Goal: Information Seeking & Learning: Learn about a topic

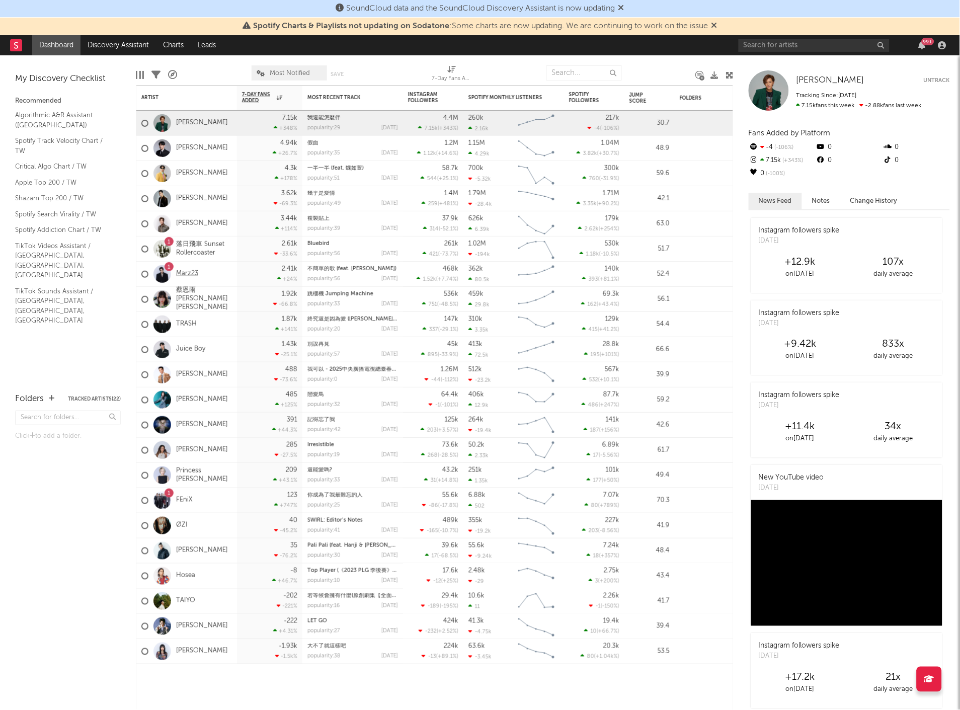
click at [191, 270] on link "Marz23" at bounding box center [187, 274] width 22 height 9
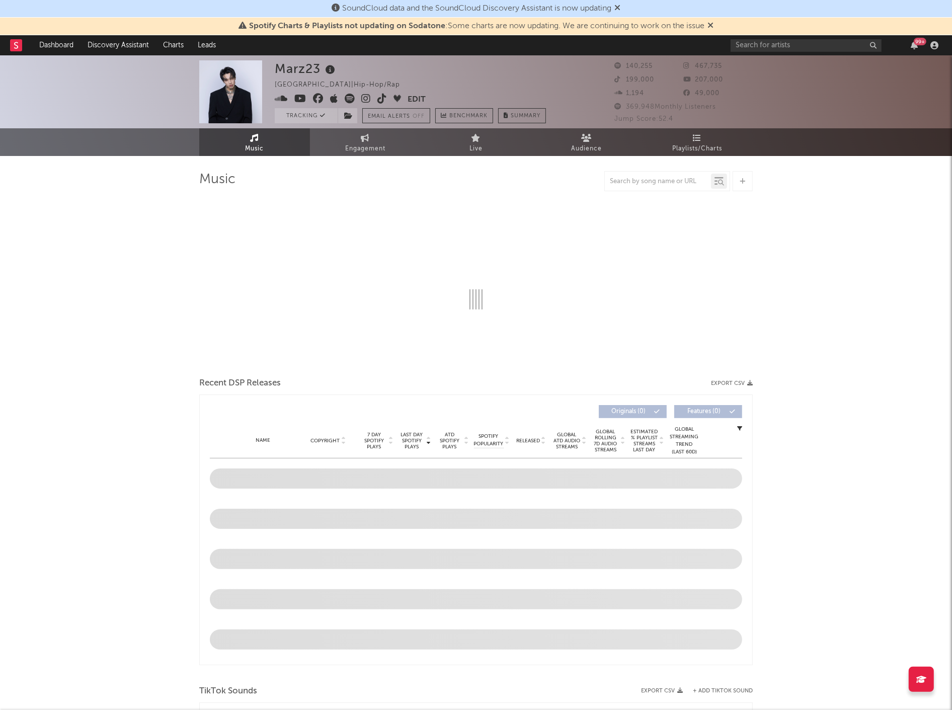
select select "6m"
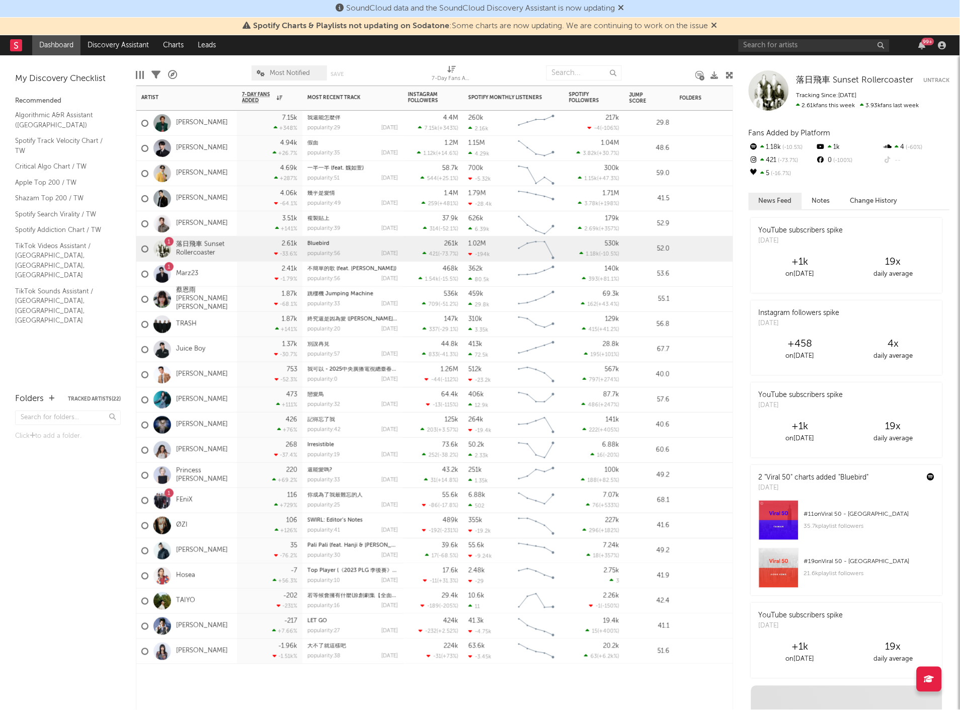
click at [215, 455] on div "[PERSON_NAME]" at bounding box center [186, 450] width 101 height 25
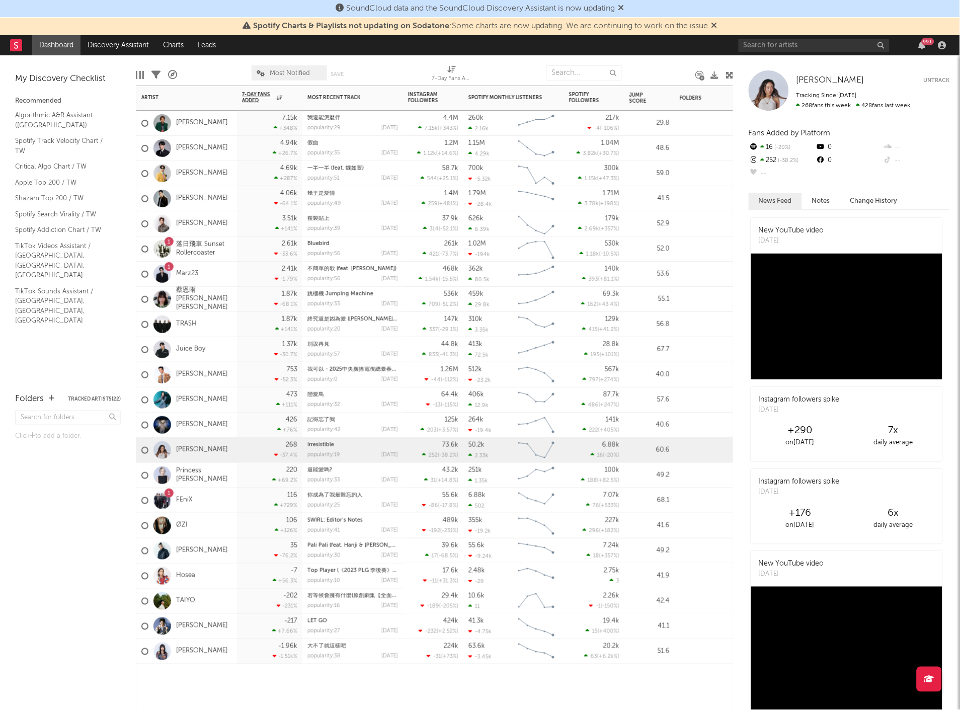
click at [217, 445] on div "[PERSON_NAME]" at bounding box center [186, 450] width 101 height 25
click at [180, 449] on link "[PERSON_NAME]" at bounding box center [202, 450] width 52 height 9
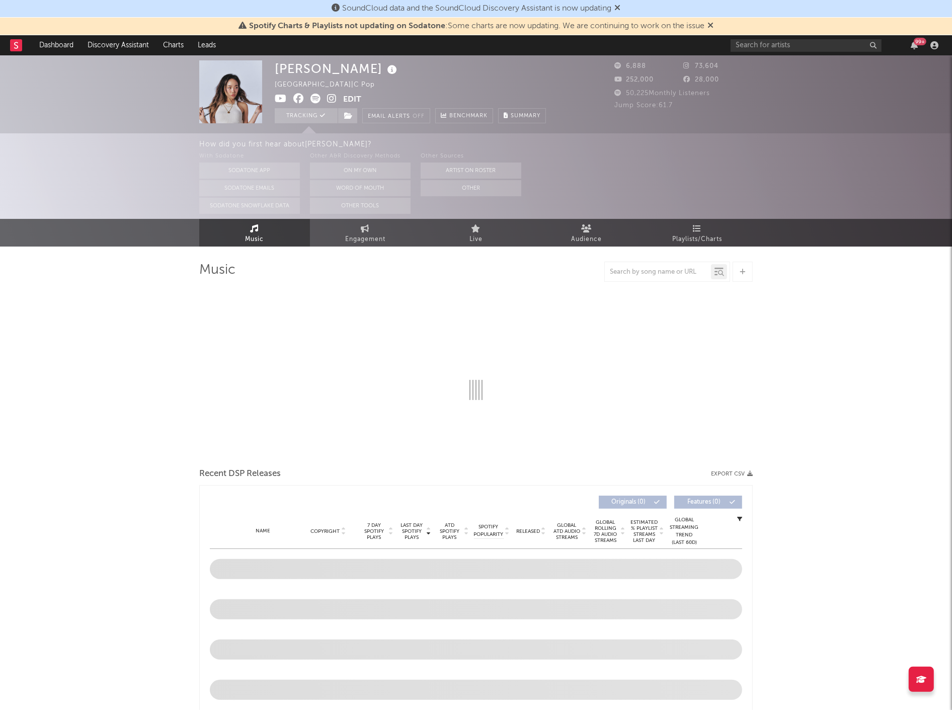
select select "6m"
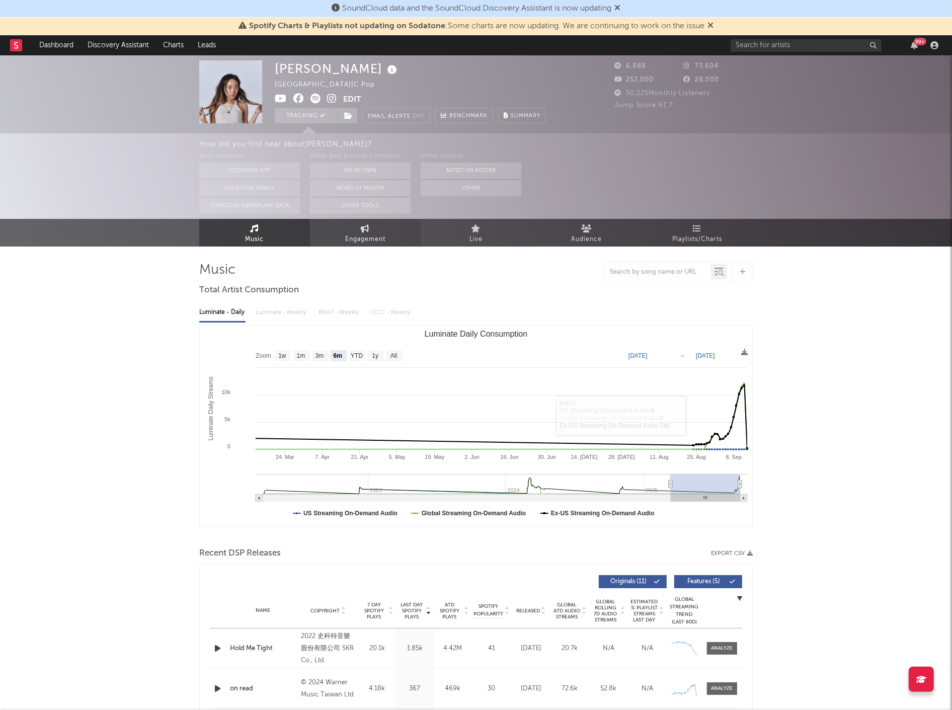
click at [340, 230] on link "Engagement" at bounding box center [365, 233] width 111 height 28
select select "1w"
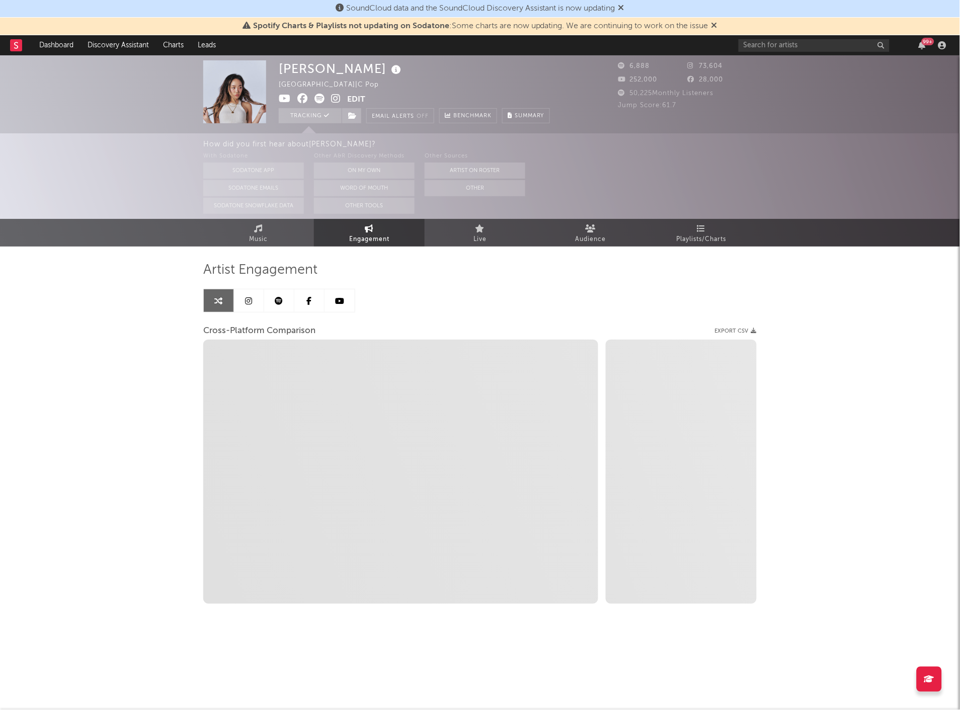
select select "1m"
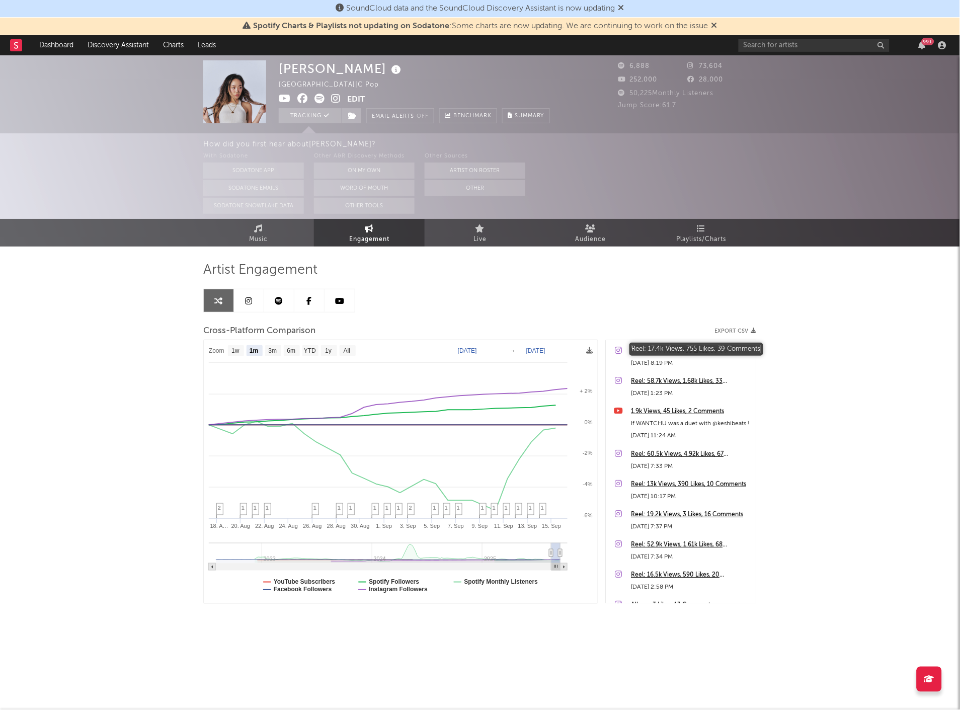
click at [670, 350] on div "Reel: 17.4k Views, 755 Likes, 39 Comments" at bounding box center [692, 351] width 120 height 12
click at [713, 410] on div "1.9k Views, 45 Likes, 2 Comments" at bounding box center [692, 412] width 120 height 12
click at [682, 454] on div "Reel: 60.5k Views, 4.92k Likes, 67 Comments" at bounding box center [692, 454] width 120 height 12
click at [317, 118] on button "Tracking" at bounding box center [310, 115] width 63 height 15
select select "1w"
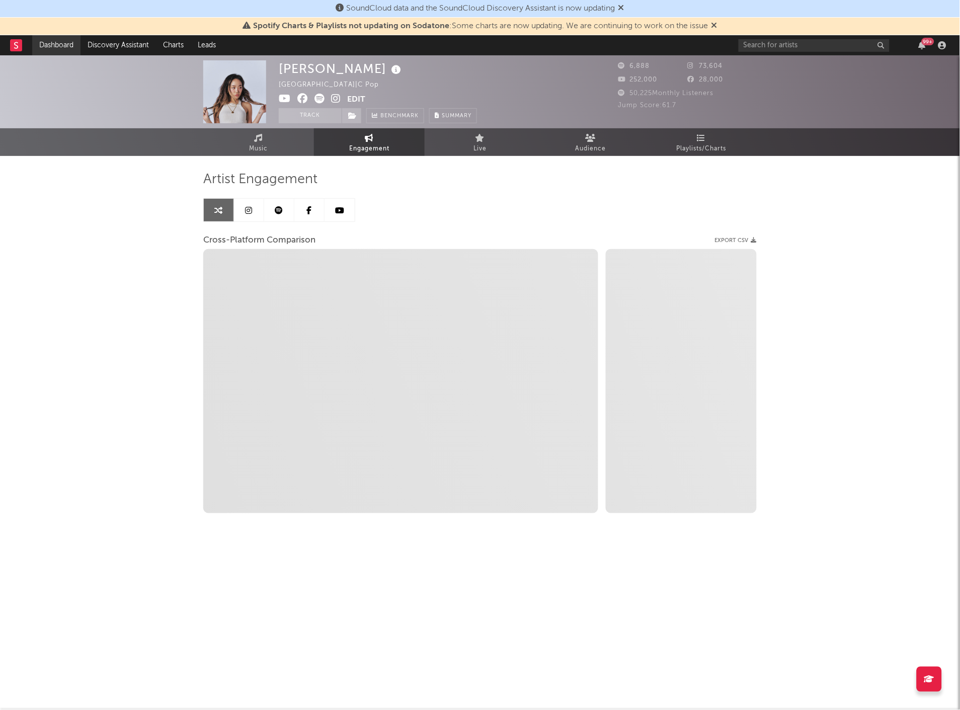
click at [54, 43] on link "Dashboard" at bounding box center [56, 45] width 48 height 20
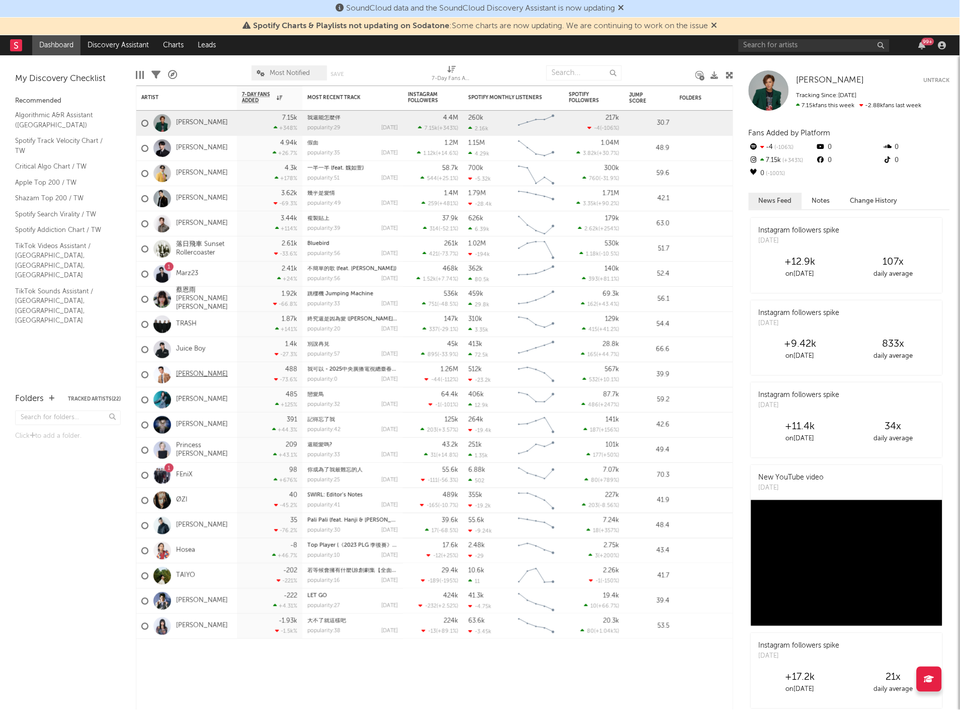
click at [204, 375] on link "Jam Hsiao" at bounding box center [202, 374] width 52 height 9
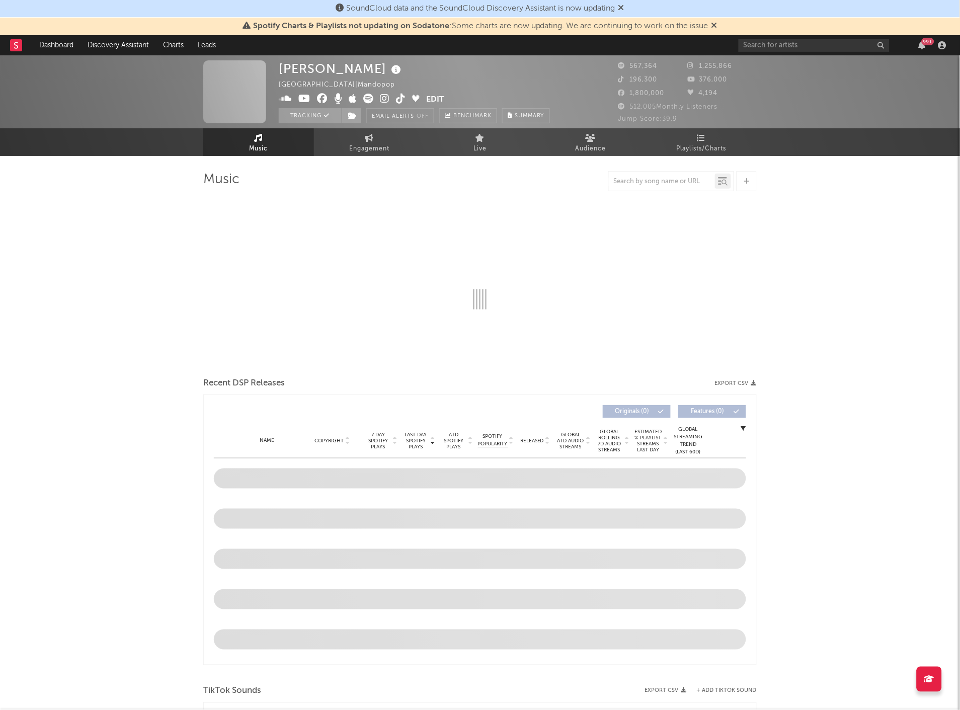
select select "6m"
